Goal: Obtain resource: Download file/media

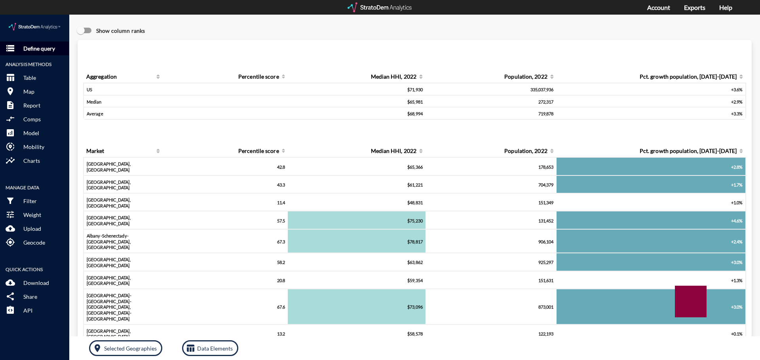
click p "Define query"
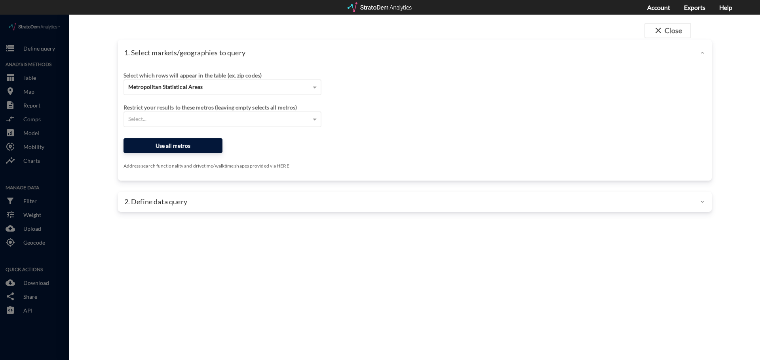
click button "Use all metros"
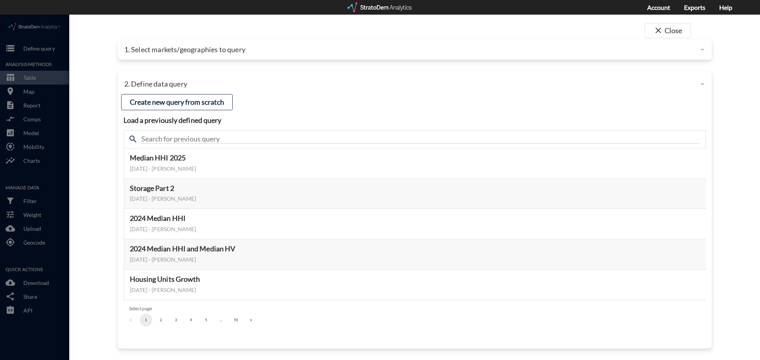
click div "1. Select markets/geographies to query"
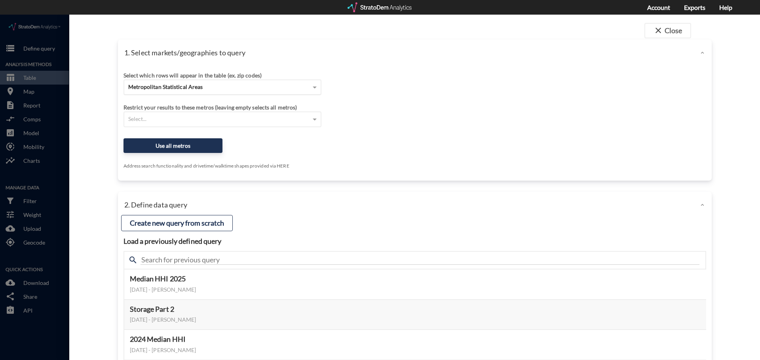
click span "Metropolitan Statistical Areas"
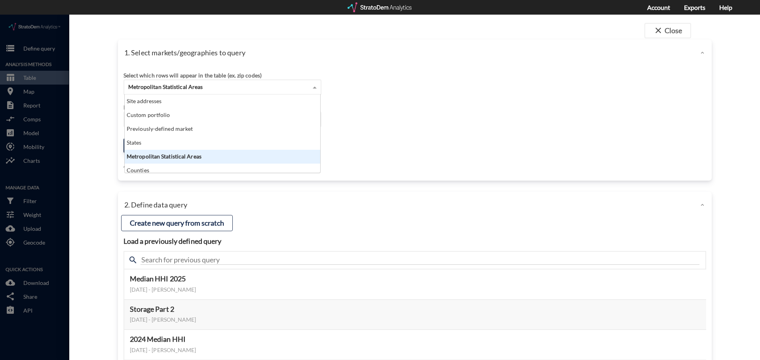
scroll to position [72, 191]
click div "Metropolitan Statistical Areas"
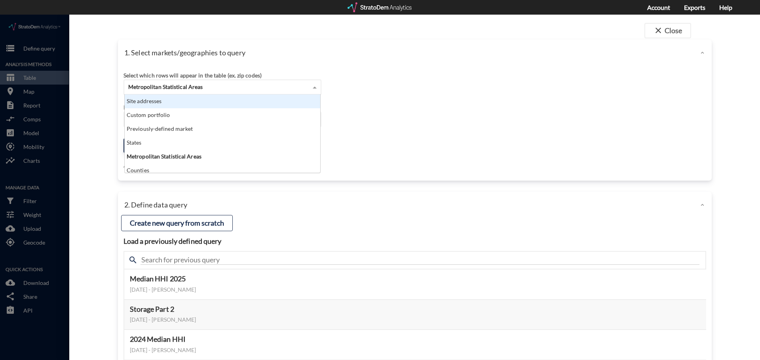
click span "Metropolitan Statistical Areas"
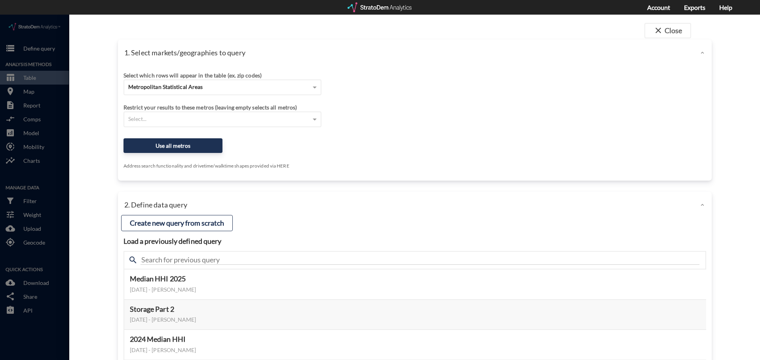
click div "Select which rows will appear in the table (ex. zip codes) Metropolitan Statist…"
click div "Select..."
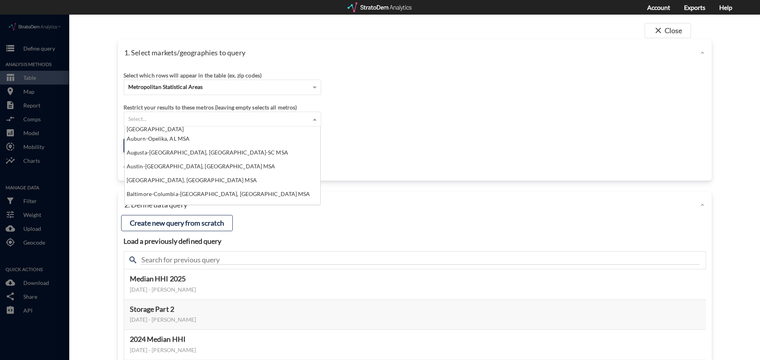
scroll to position [277, 0]
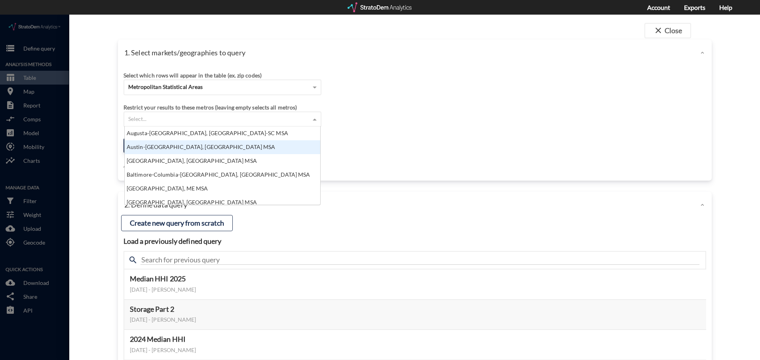
click div "Austin-[GEOGRAPHIC_DATA], [GEOGRAPHIC_DATA] MSA"
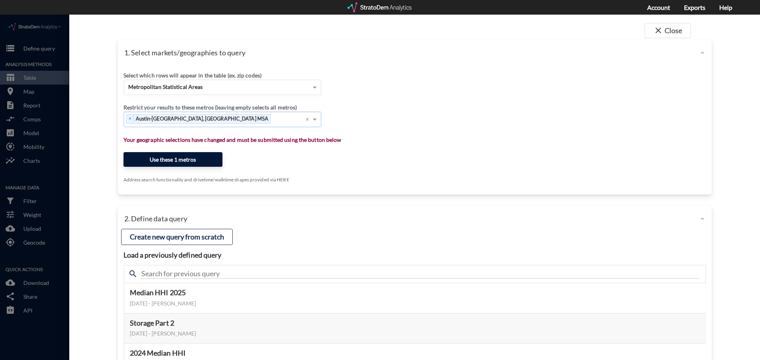
click button "Use these 1 metros"
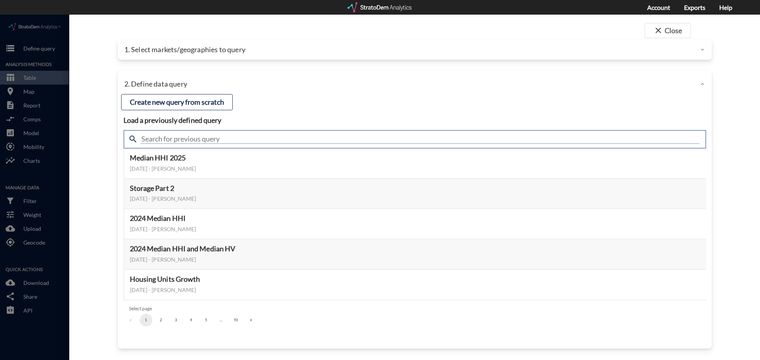
click input "text"
type input "age"
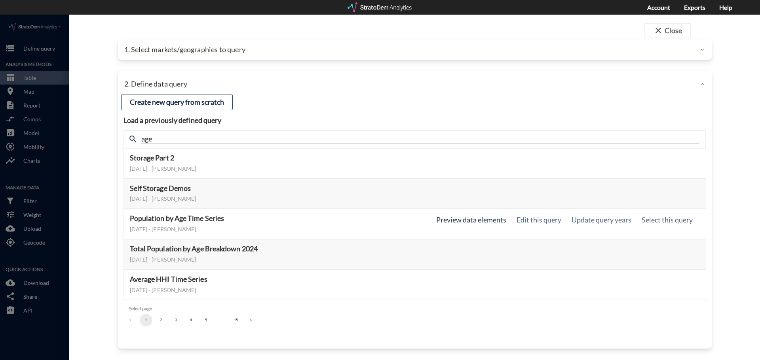
click button "Preview data elements"
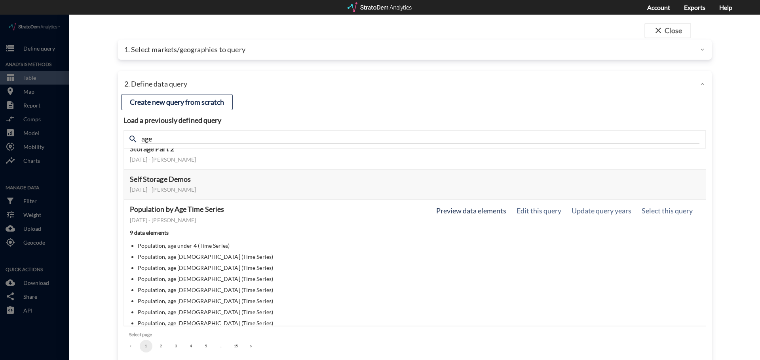
scroll to position [0, 0]
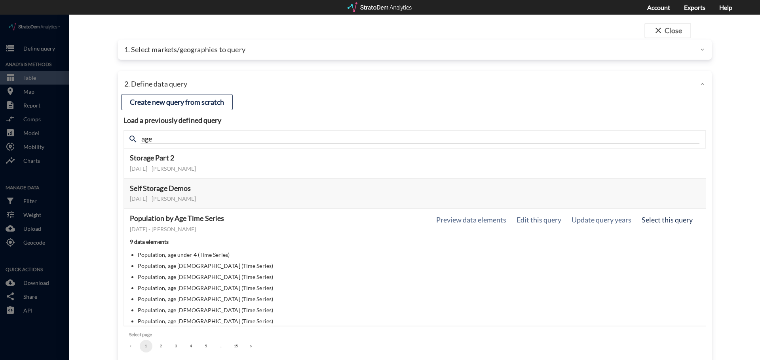
click button "Select this query"
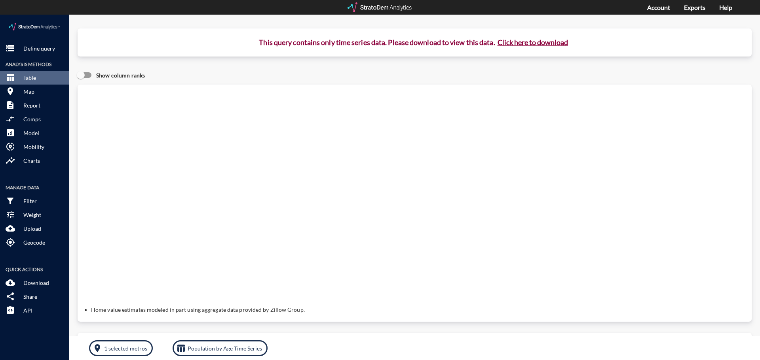
click button "Click here to download"
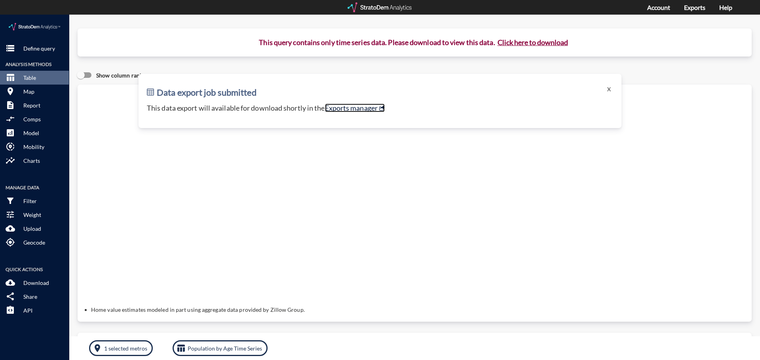
click link "Exports manager"
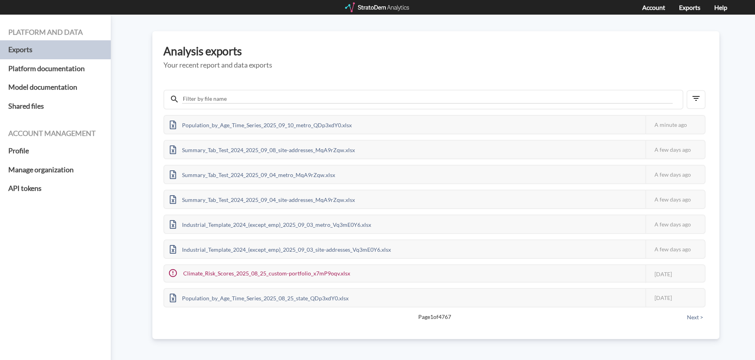
click at [281, 49] on h3 "Analysis exports" at bounding box center [435, 51] width 545 height 12
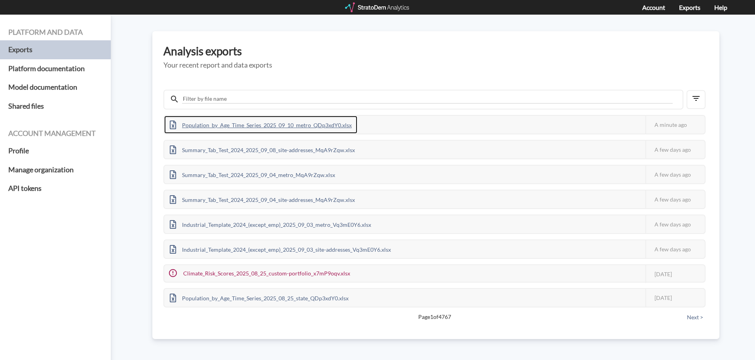
click at [282, 124] on div "Population_by_Age_Time_Series_2025_09_10_metro_QDp3xdY0.xlsx" at bounding box center [260, 125] width 193 height 18
